Goal: Transaction & Acquisition: Purchase product/service

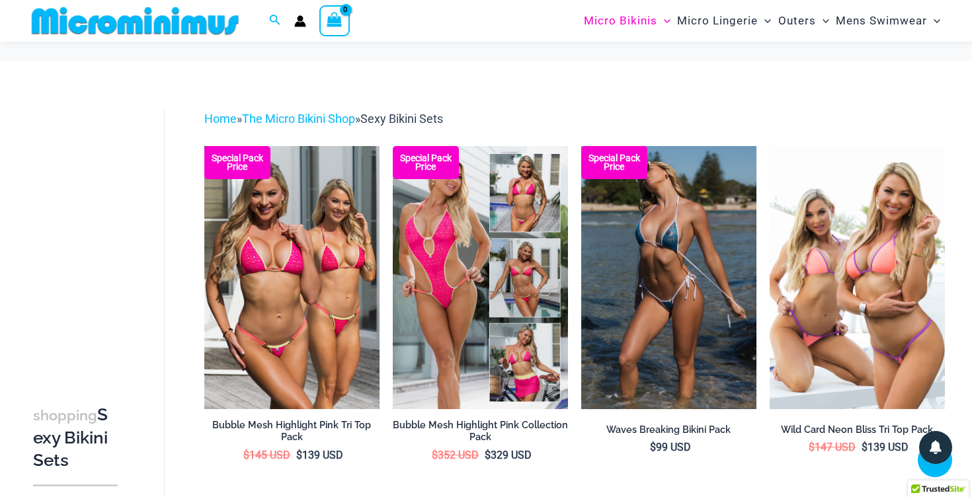
scroll to position [656, 0]
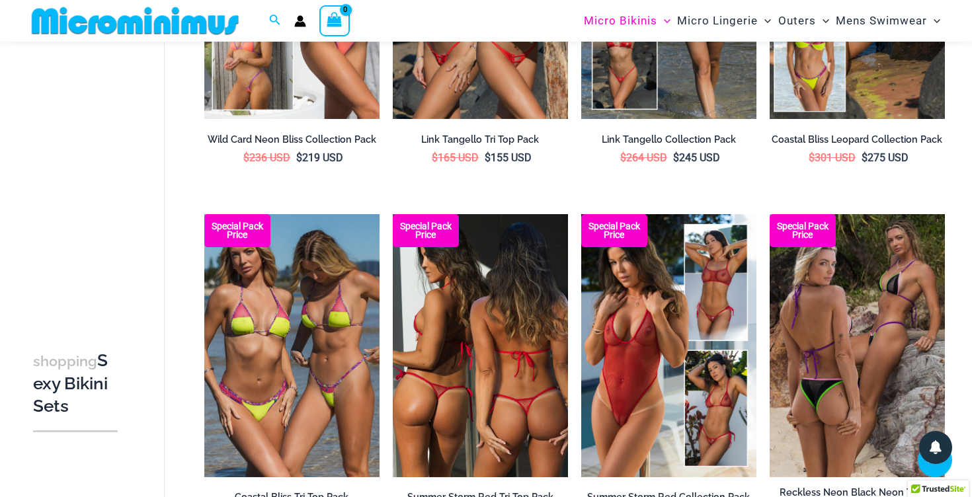
click at [466, 321] on img at bounding box center [480, 345] width 175 height 263
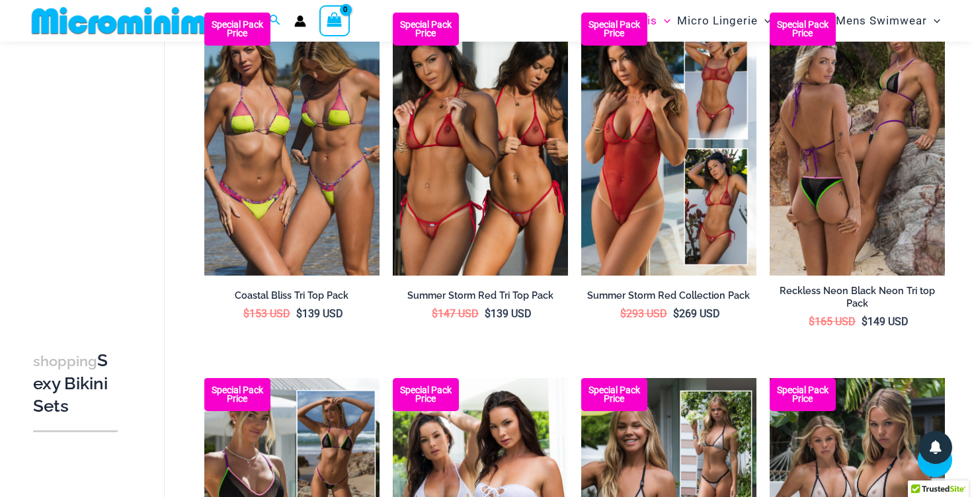
scroll to position [860, 0]
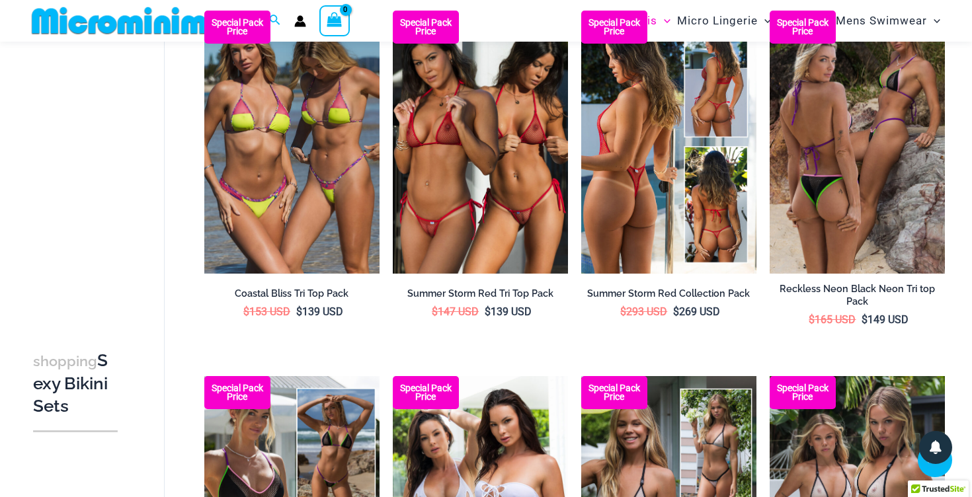
click at [632, 167] on img at bounding box center [668, 142] width 175 height 263
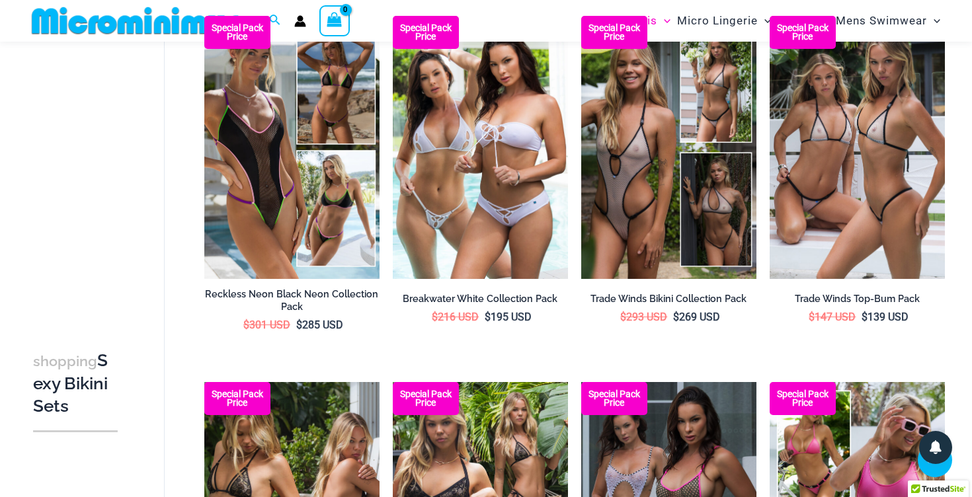
scroll to position [1222, 0]
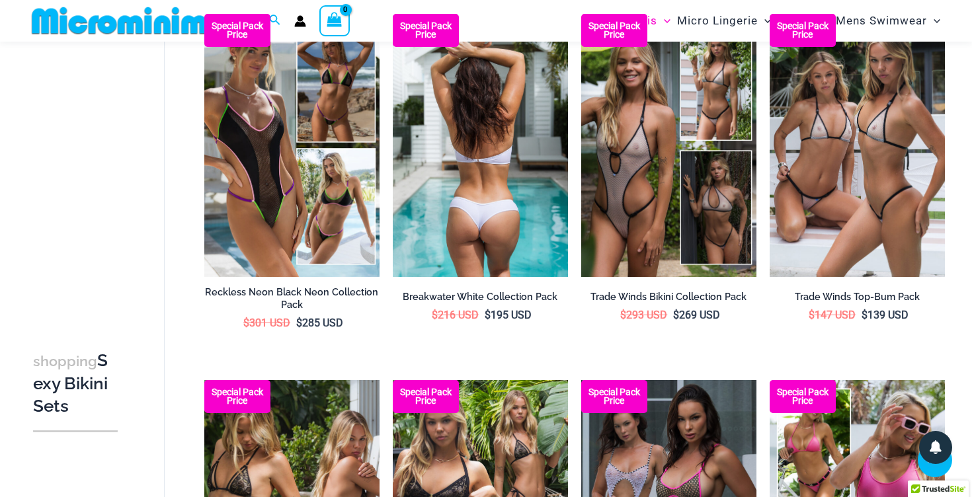
click at [471, 157] on img at bounding box center [480, 145] width 175 height 263
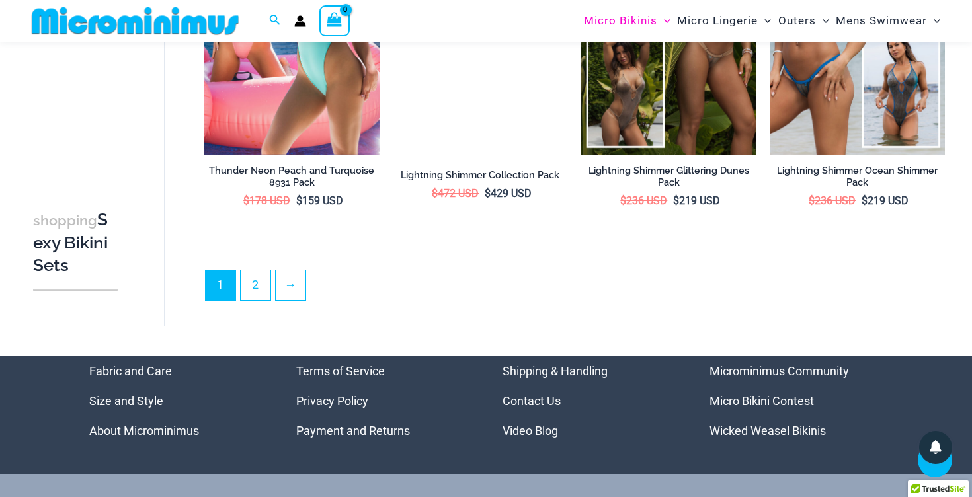
scroll to position [2811, 0]
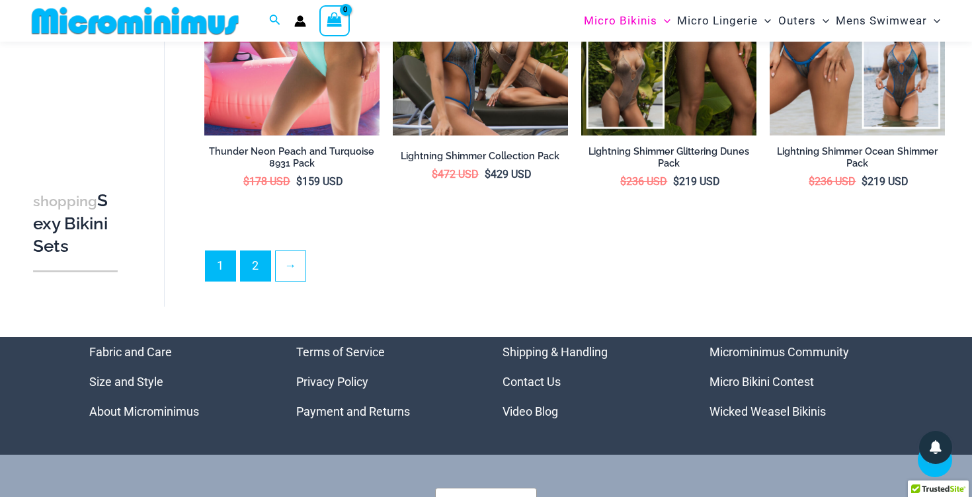
click at [264, 261] on link "2" at bounding box center [256, 266] width 30 height 30
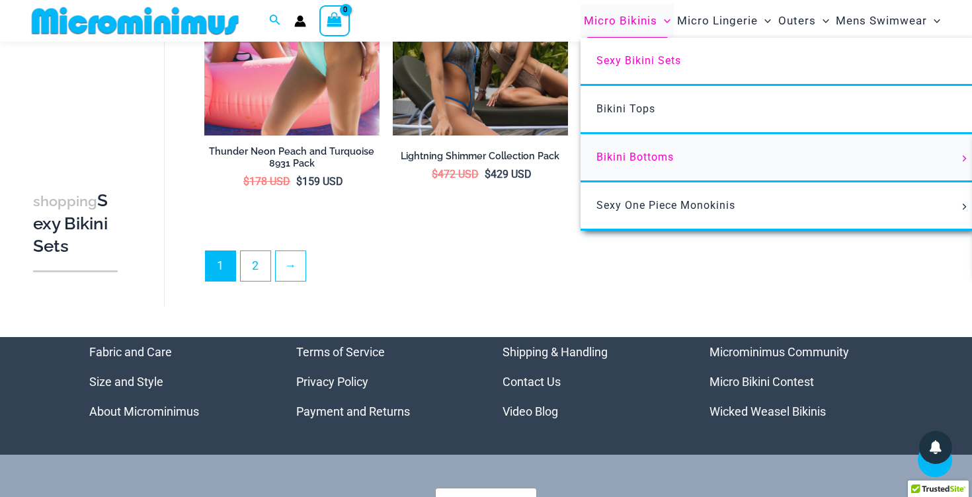
click at [625, 153] on span "Bikini Bottoms" at bounding box center [634, 157] width 77 height 13
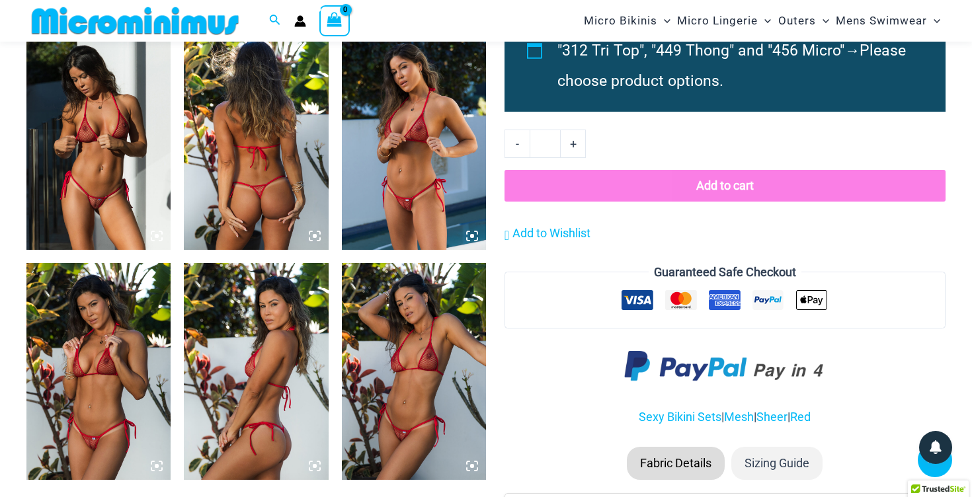
scroll to position [1254, 0]
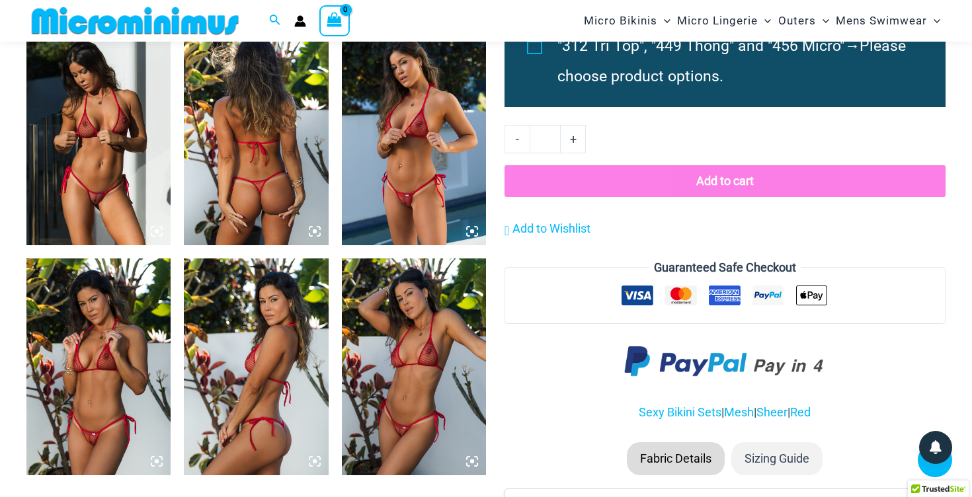
click at [142, 173] on img at bounding box center [98, 137] width 144 height 216
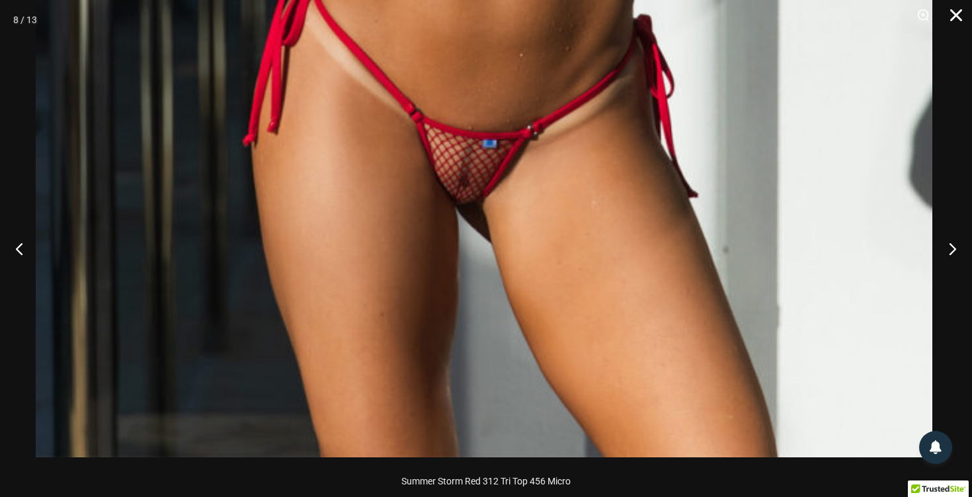
click at [957, 15] on button "Close" at bounding box center [951, 20] width 33 height 40
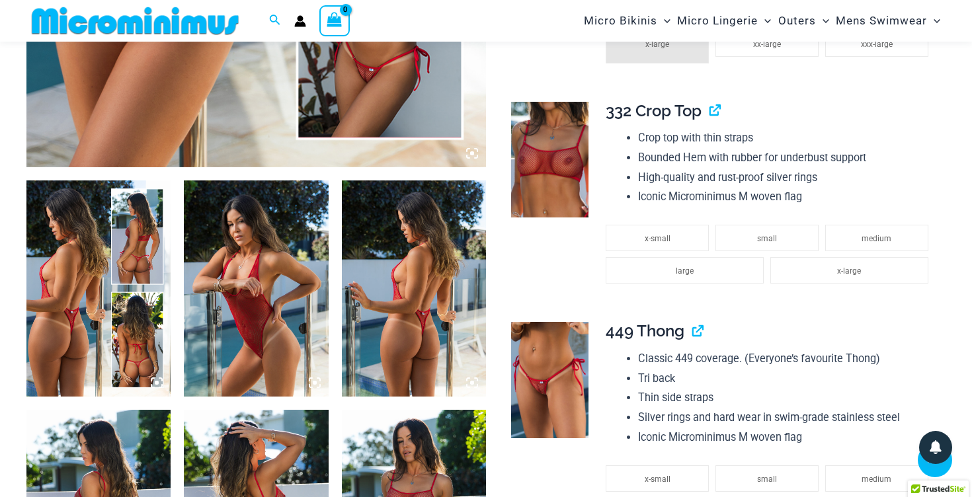
scroll to position [649, 0]
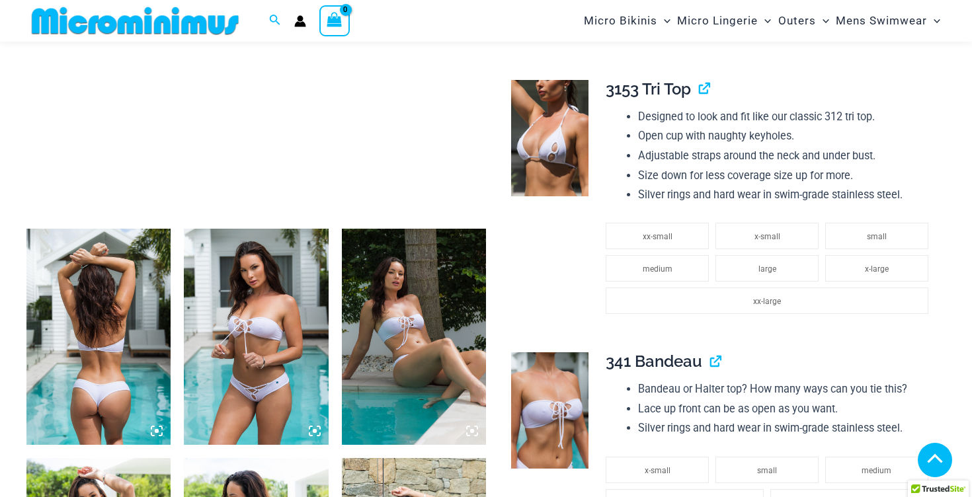
scroll to position [598, 0]
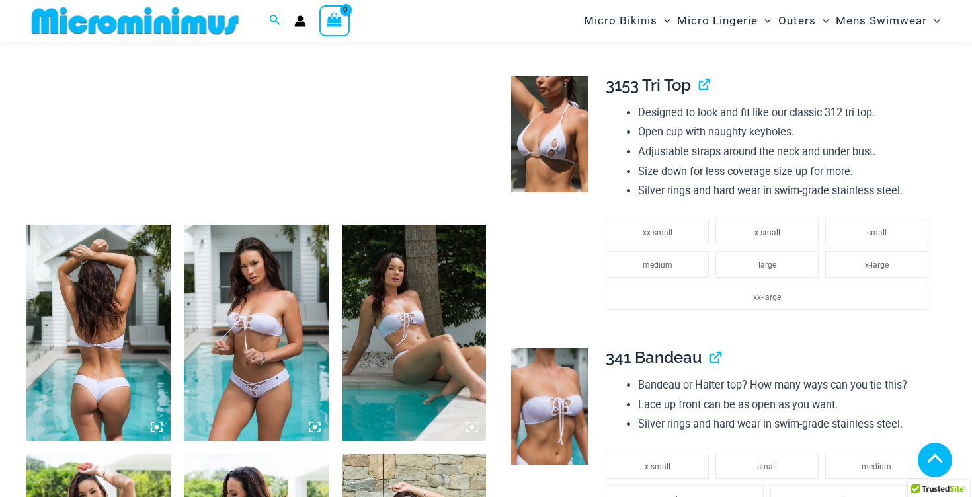
click at [87, 317] on img at bounding box center [98, 333] width 144 height 216
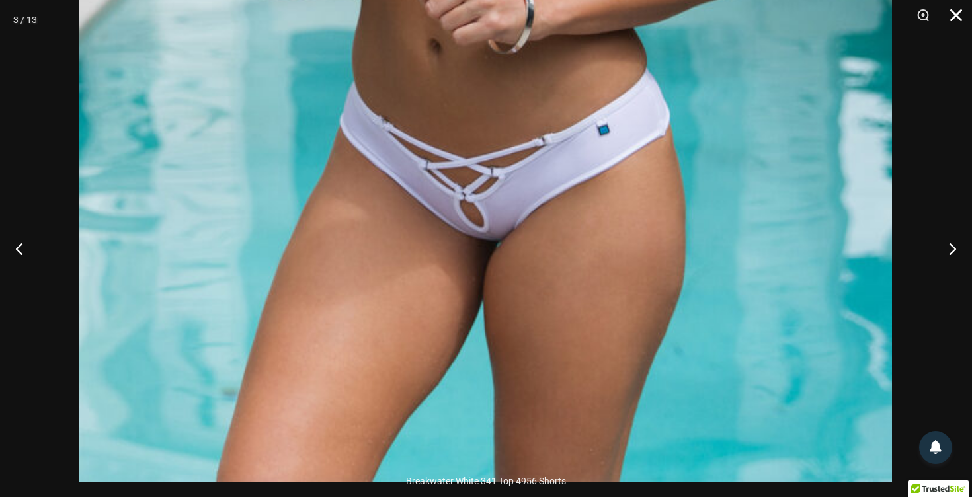
click at [950, 17] on button "Close" at bounding box center [951, 20] width 33 height 40
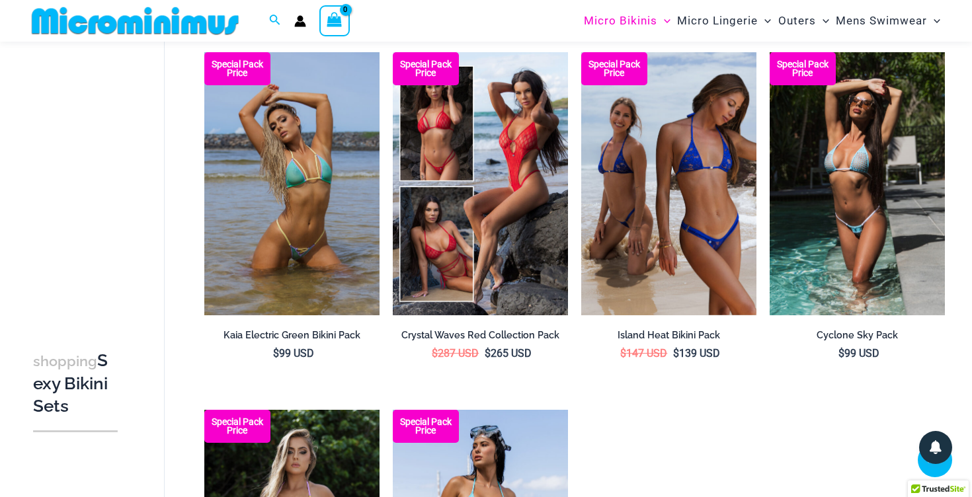
scroll to position [1168, 0]
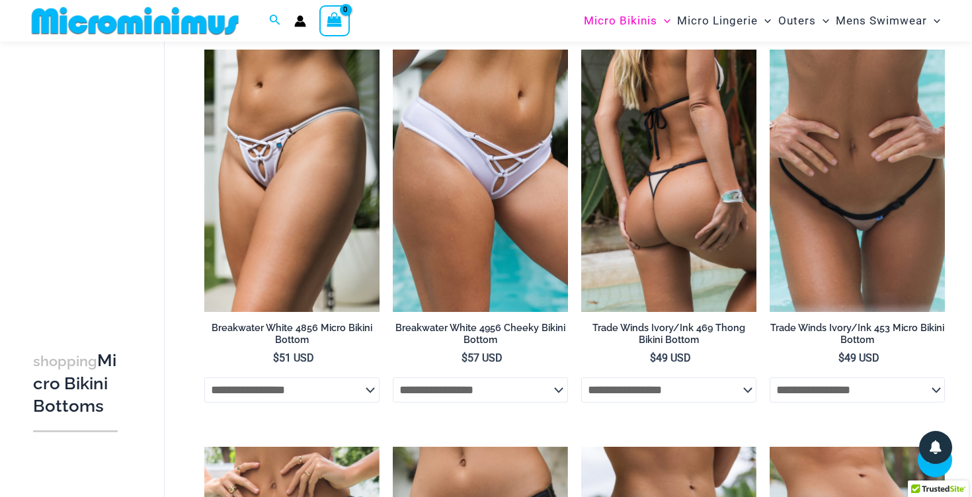
scroll to position [1901, 0]
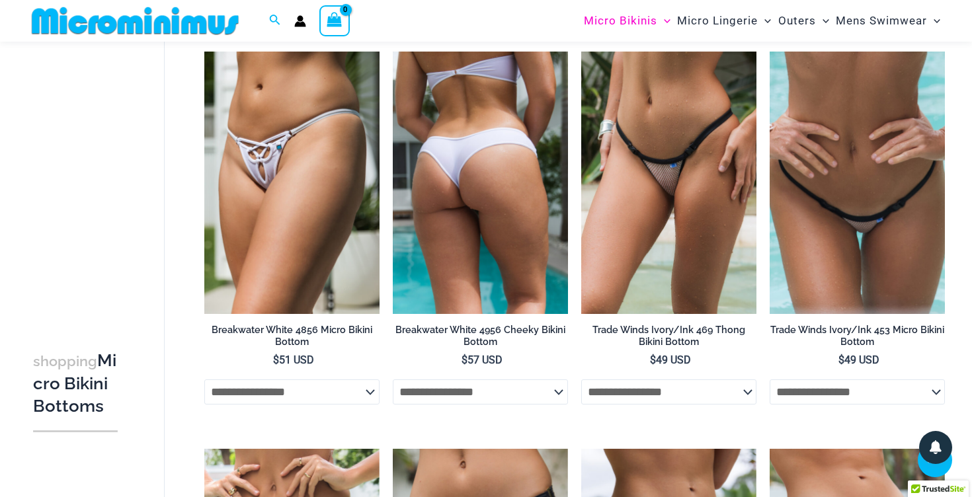
click at [465, 181] on img at bounding box center [480, 183] width 175 height 263
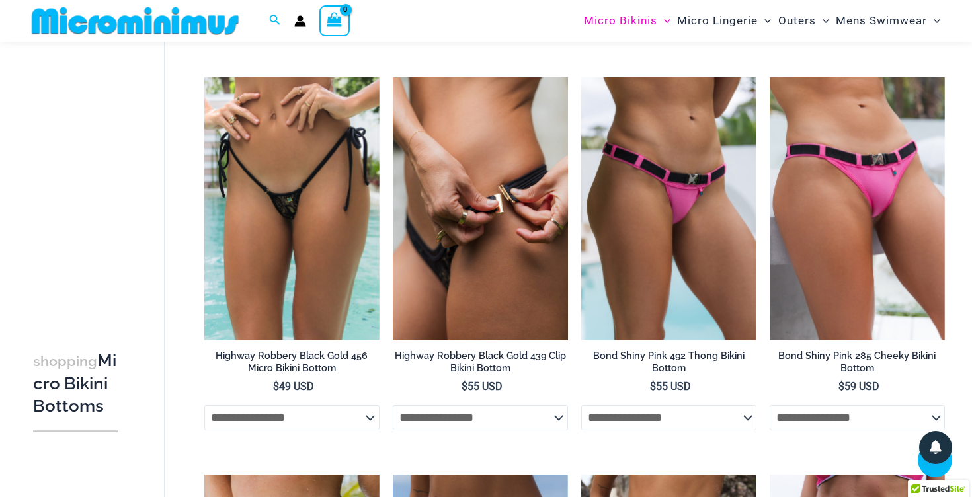
scroll to position [2289, 0]
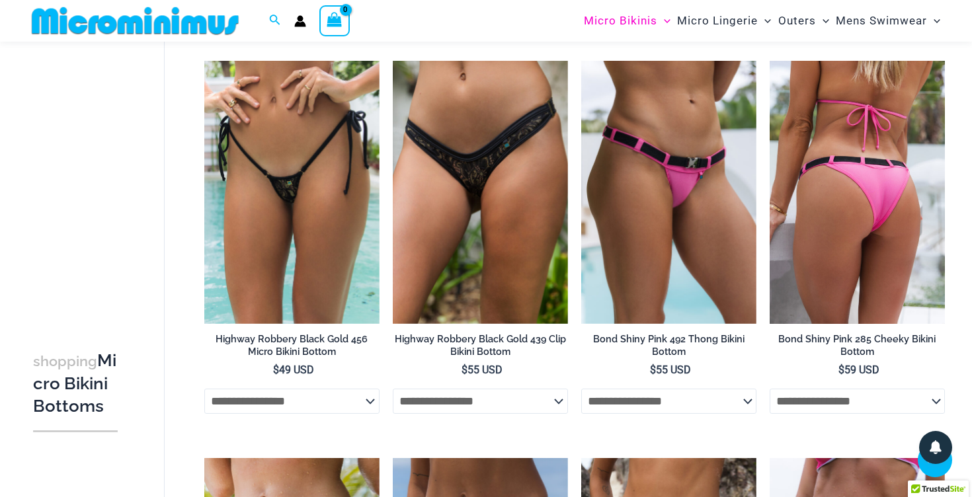
click at [849, 147] on img at bounding box center [857, 192] width 175 height 263
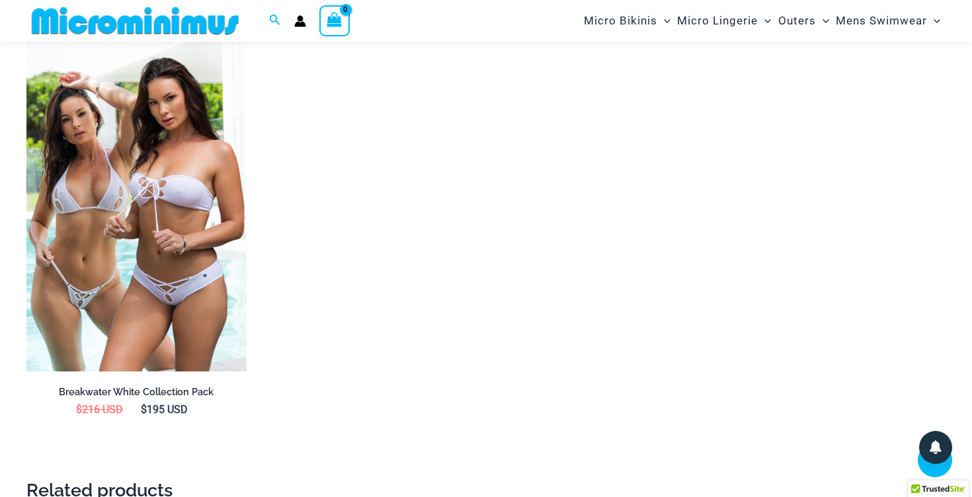
scroll to position [1521, 0]
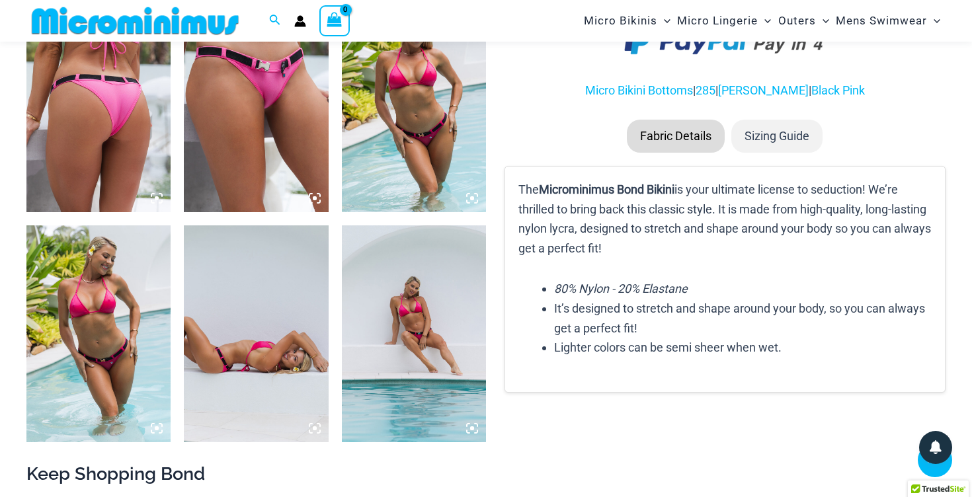
scroll to position [831, 0]
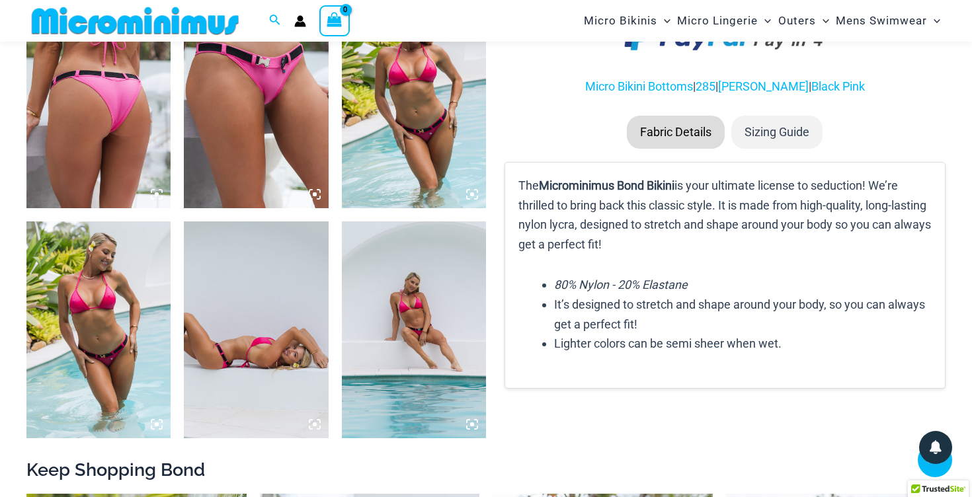
click at [90, 353] on img at bounding box center [98, 329] width 144 height 216
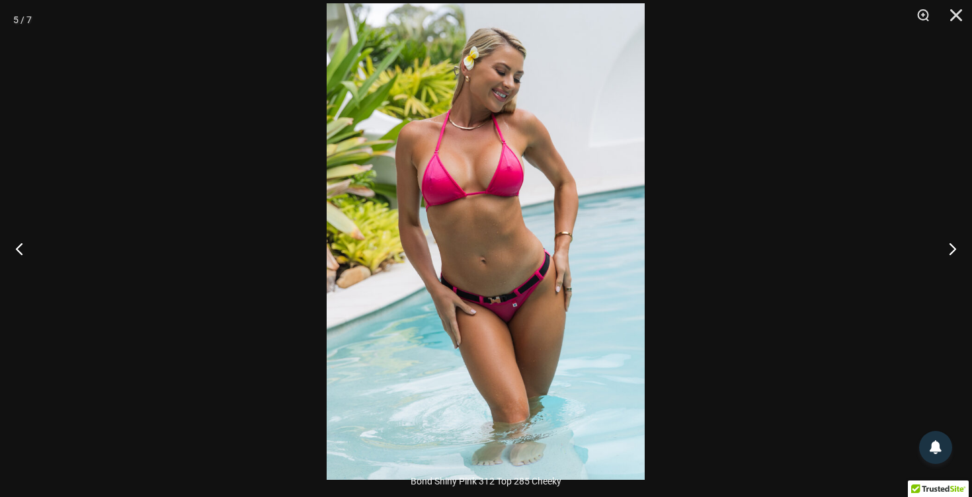
click at [715, 246] on div at bounding box center [486, 248] width 972 height 497
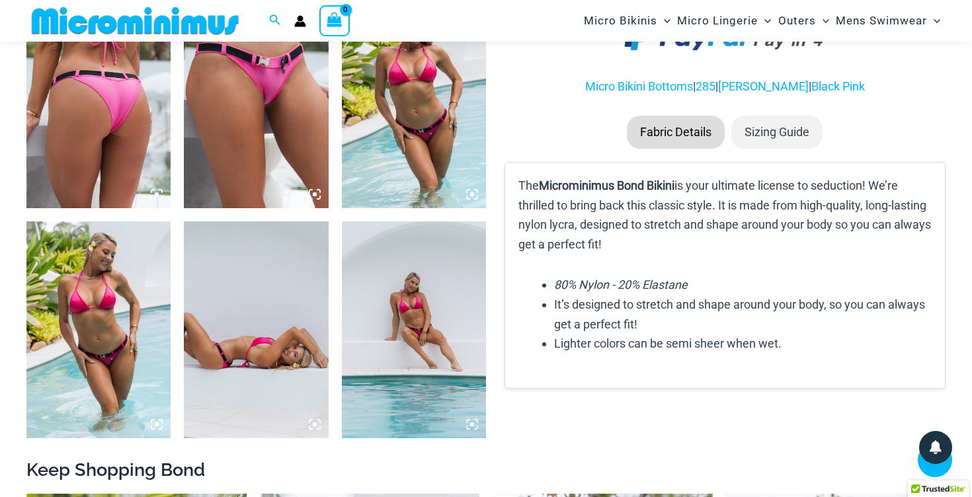
click at [420, 356] on img at bounding box center [414, 329] width 144 height 216
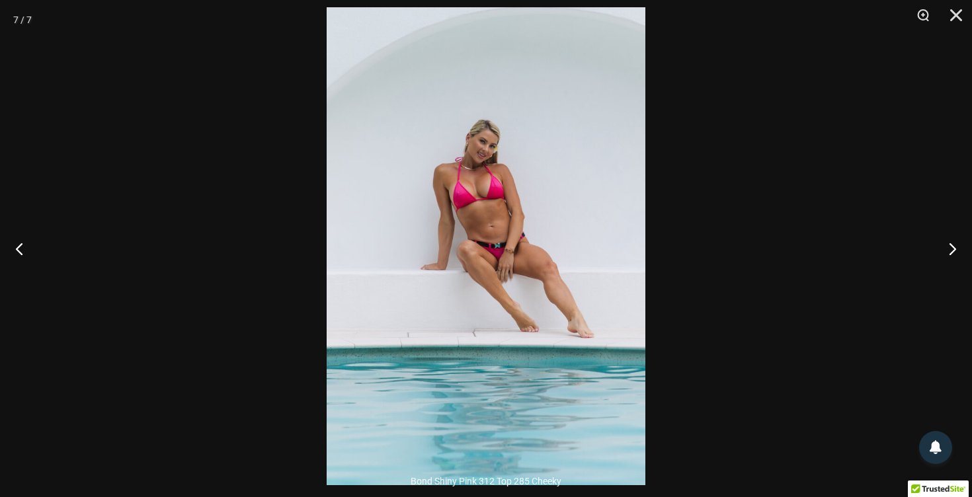
click at [746, 155] on div at bounding box center [486, 248] width 972 height 497
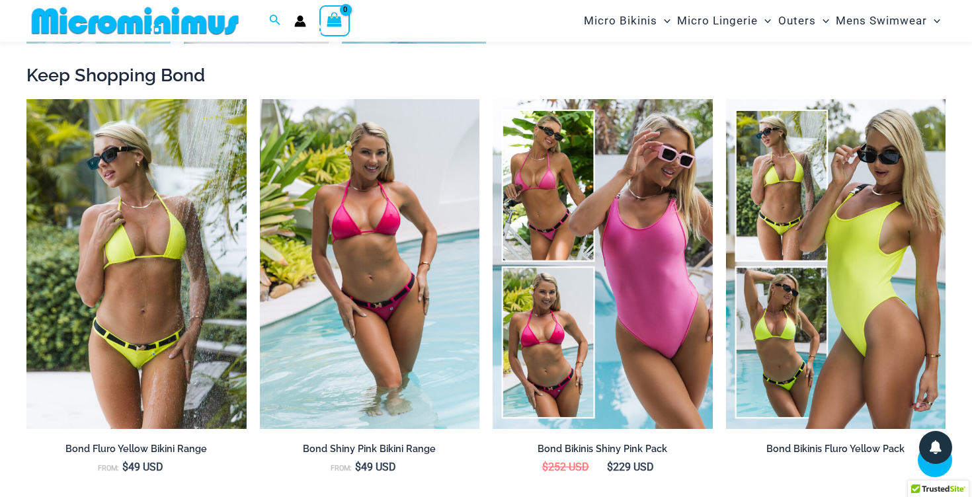
scroll to position [1242, 0]
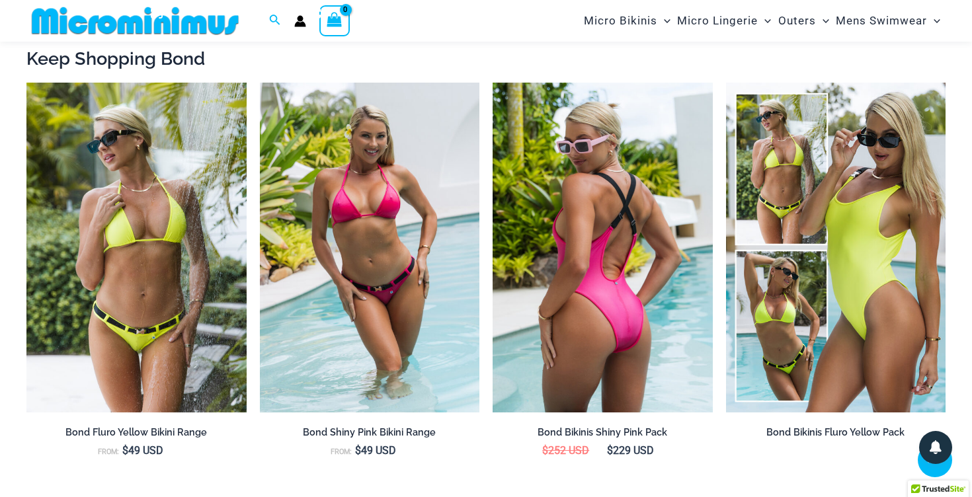
click at [626, 266] on img at bounding box center [603, 248] width 220 height 330
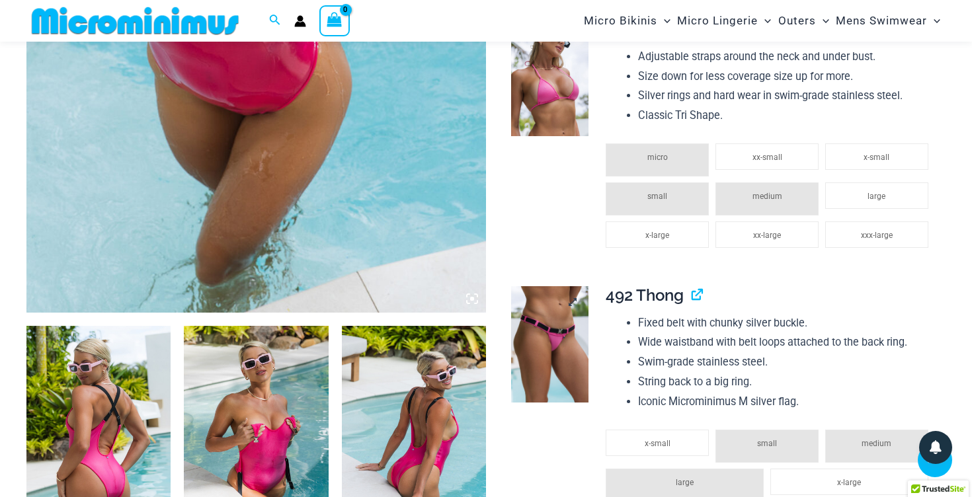
scroll to position [495, 0]
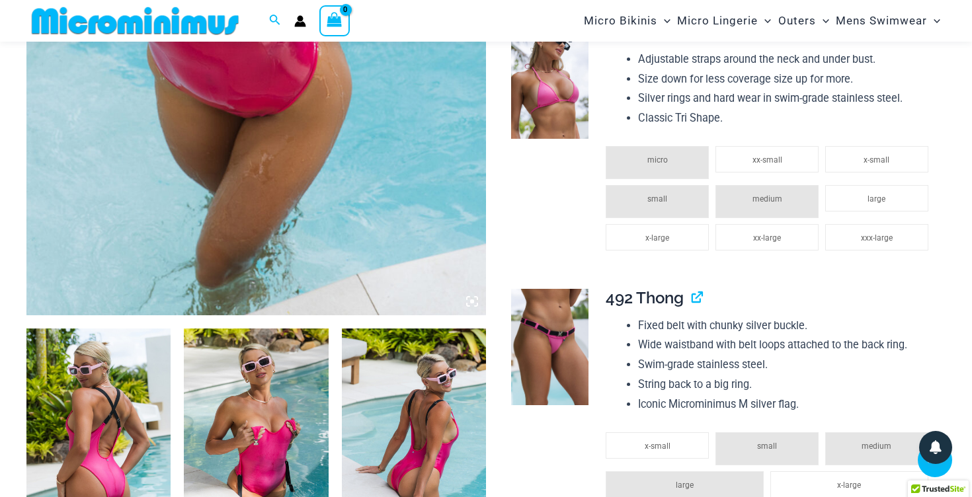
click at [556, 89] on img at bounding box center [549, 80] width 77 height 116
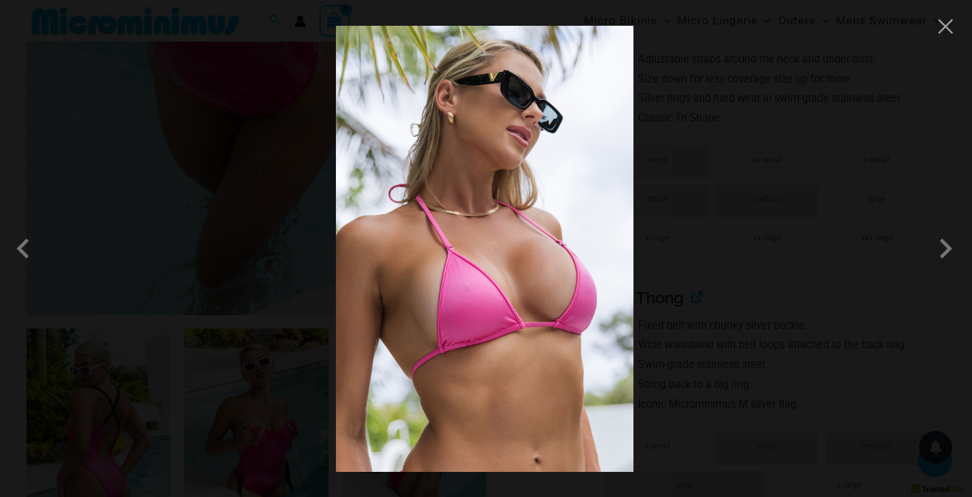
click at [799, 100] on div at bounding box center [486, 248] width 972 height 497
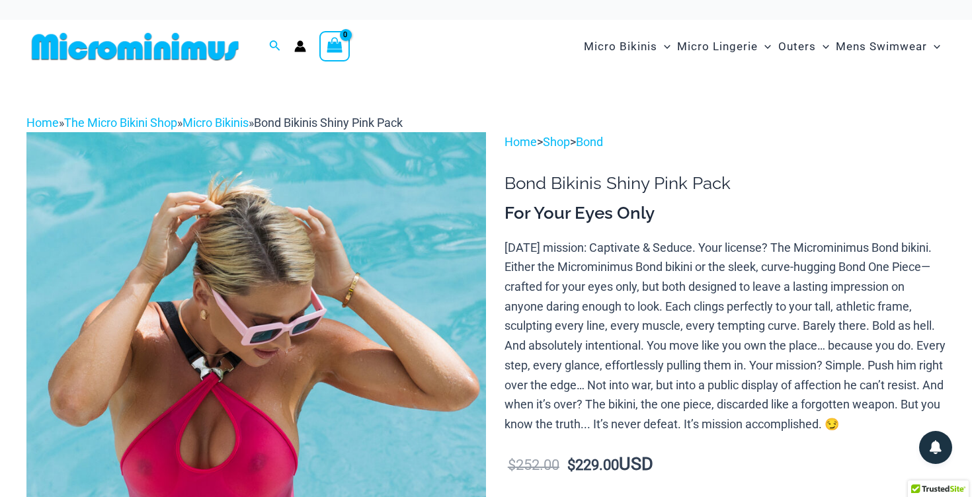
scroll to position [0, 0]
